Goal: Task Accomplishment & Management: Complete application form

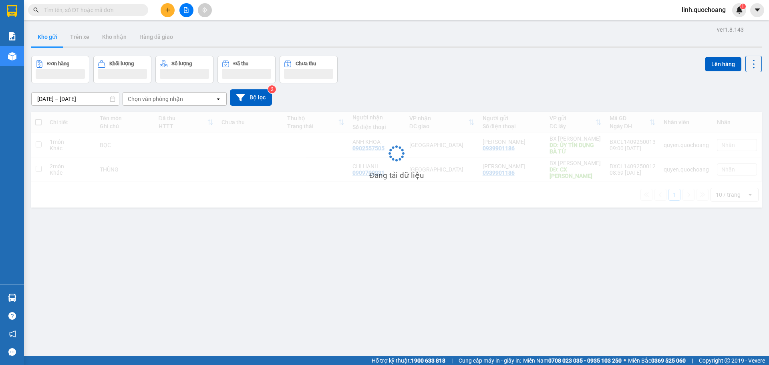
click at [684, 11] on span "linh.quochoang" at bounding box center [703, 10] width 57 height 10
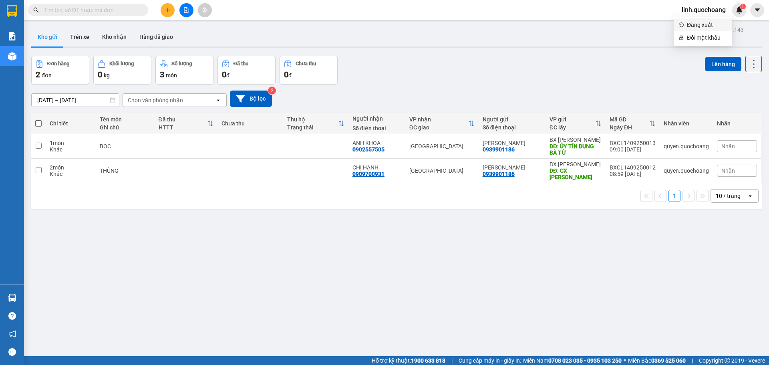
click at [699, 25] on span "Đăng xuất" at bounding box center [707, 24] width 40 height 9
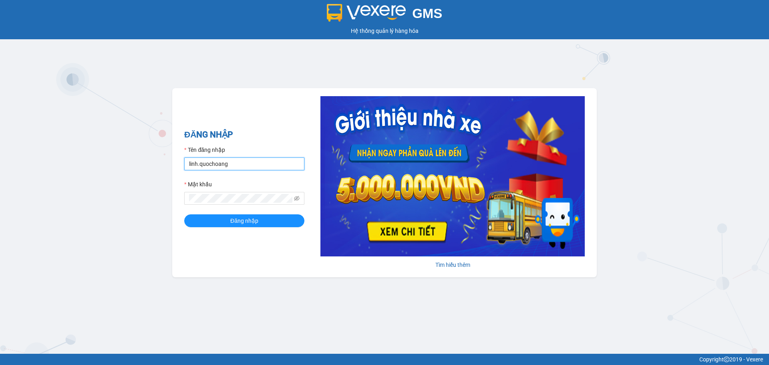
click at [248, 162] on input "linh.quochoang" at bounding box center [244, 163] width 120 height 13
type input "ngochan.quochoang"
click at [258, 218] on button "Đăng nhập" at bounding box center [244, 220] width 120 height 13
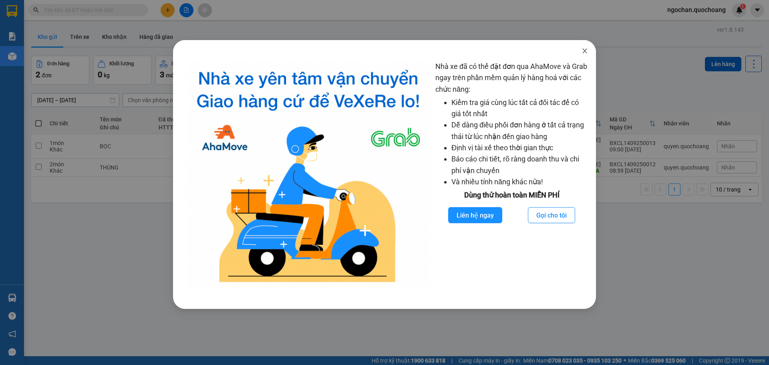
click at [584, 48] on icon "close" at bounding box center [585, 51] width 6 height 6
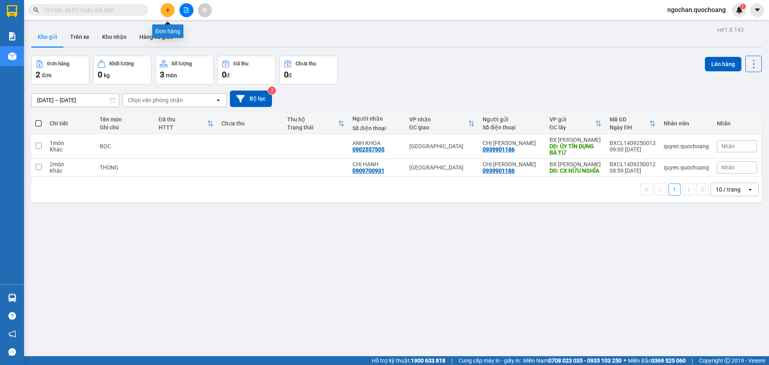
click at [166, 12] on icon "plus" at bounding box center [168, 10] width 6 height 6
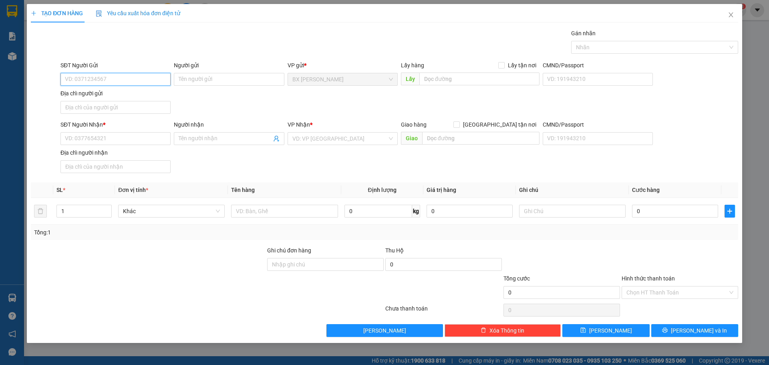
drag, startPoint x: 115, startPoint y: 79, endPoint x: 126, endPoint y: 74, distance: 12.0
click at [116, 79] on input "SĐT Người Gửi" at bounding box center [115, 79] width 110 height 13
type input "2"
type input "0909391200"
click at [117, 94] on div "0909391200 - [PERSON_NAME]" at bounding box center [115, 95] width 101 height 9
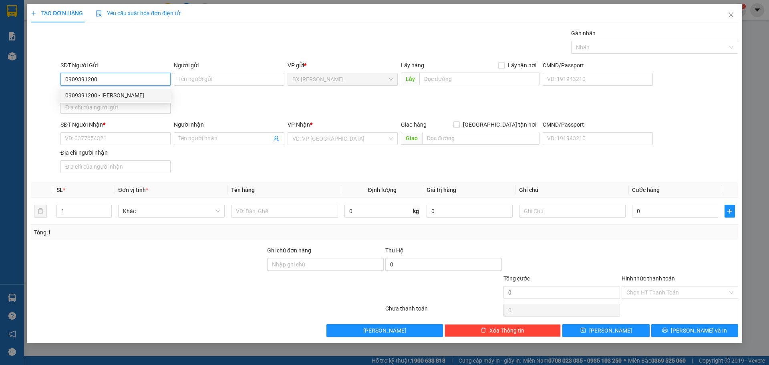
type input "[PERSON_NAME]"
type input "0909391200"
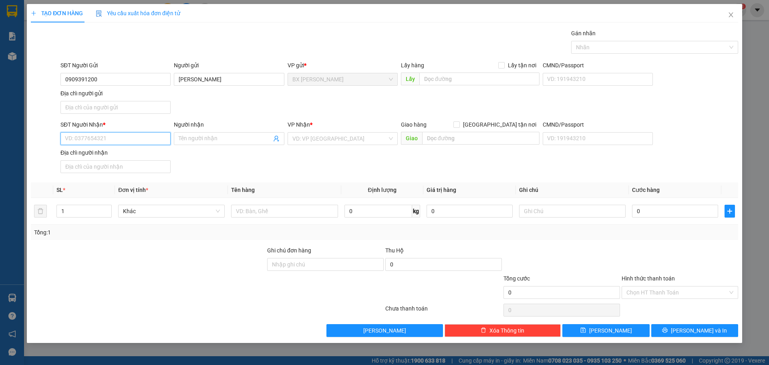
click at [103, 138] on input "SĐT Người Nhận *" at bounding box center [115, 138] width 110 height 13
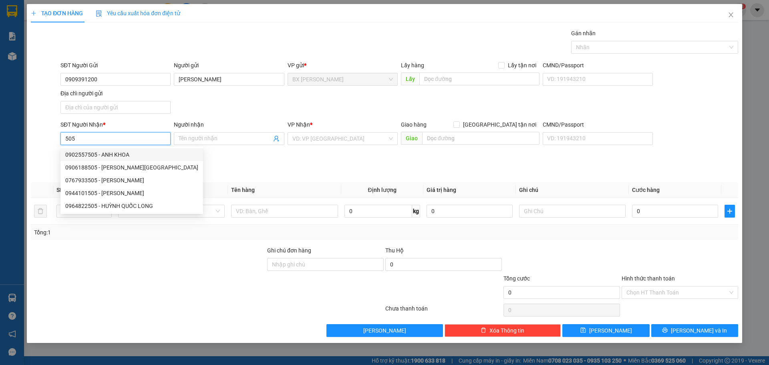
click at [127, 157] on div "0902557505 - ANH KHOA" at bounding box center [131, 154] width 133 height 9
type input "0902557505"
type input "ANH KHOA"
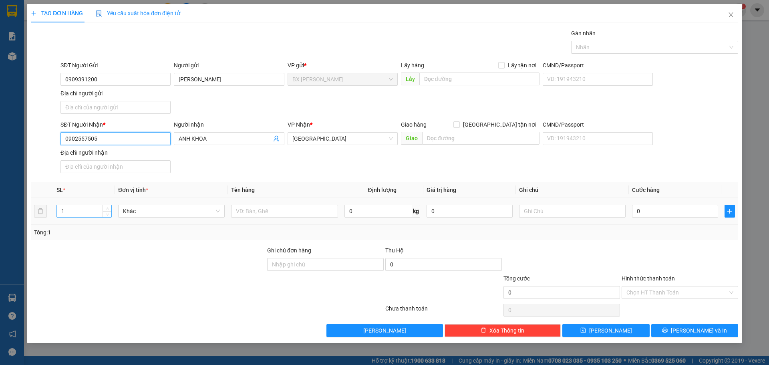
type input "0902557505"
click at [83, 207] on input "1" at bounding box center [84, 211] width 54 height 12
click at [260, 214] on input "text" at bounding box center [284, 211] width 107 height 13
type input "Y"
type input "THÙNG"
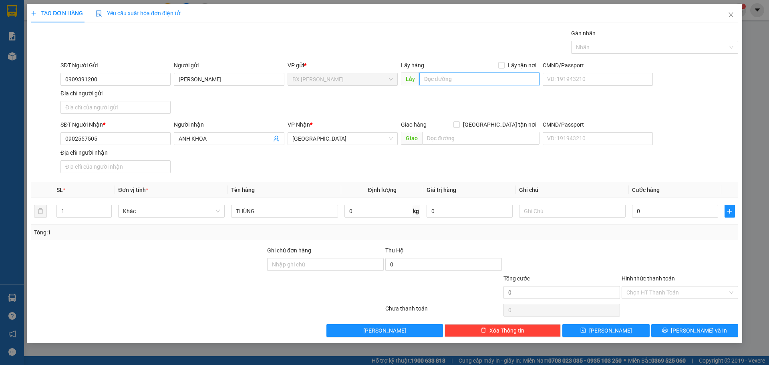
click at [457, 79] on input "text" at bounding box center [479, 79] width 120 height 13
type input "CF PHA MÁY CAO TỐC"
click at [711, 330] on button "[PERSON_NAME] và In" at bounding box center [694, 330] width 87 height 13
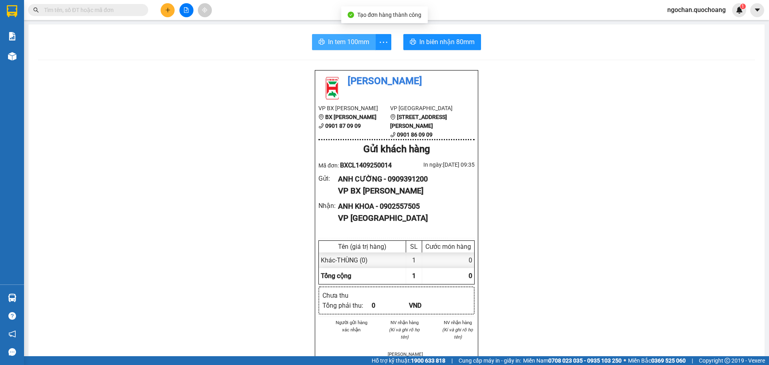
click at [350, 42] on span "In tem 100mm" at bounding box center [348, 42] width 41 height 10
click at [337, 42] on span "In tem 100mm" at bounding box center [348, 42] width 41 height 10
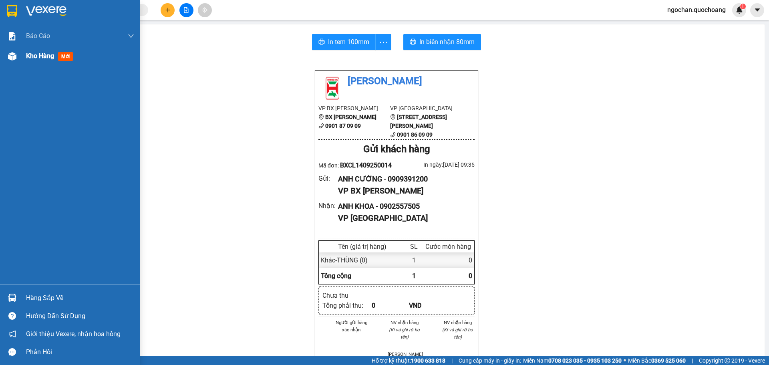
click at [12, 60] on img at bounding box center [12, 56] width 8 height 8
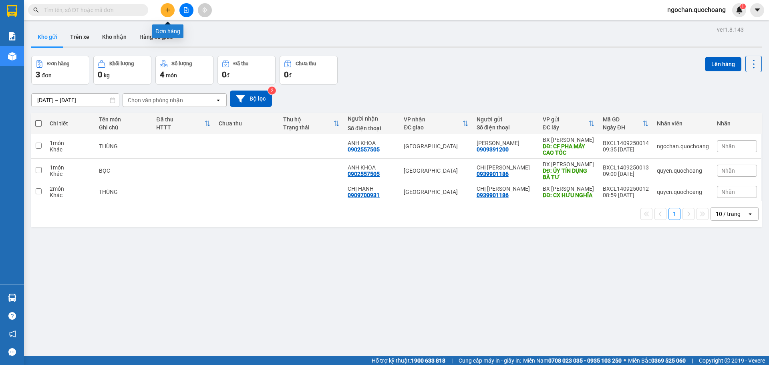
click at [169, 11] on icon "plus" at bounding box center [168, 10] width 6 height 6
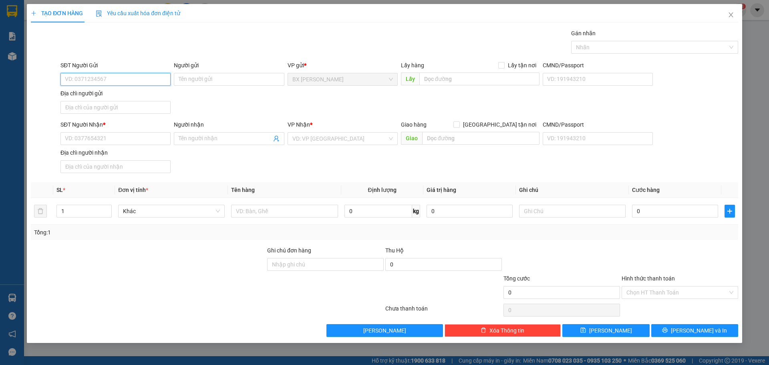
click at [118, 77] on input "SĐT Người Gửi" at bounding box center [115, 79] width 110 height 13
type input "0978950740"
click at [147, 97] on div "0978950740 - [GEOGRAPHIC_DATA]" at bounding box center [115, 95] width 101 height 9
type input "[PERSON_NAME]"
type input "0978950740"
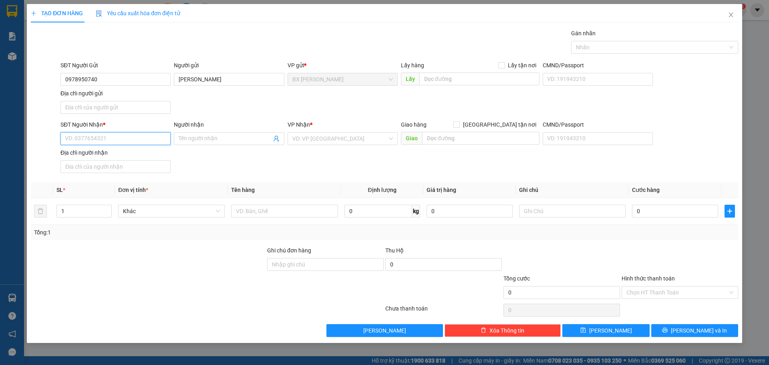
click at [127, 142] on input "SĐT Người Nhận *" at bounding box center [115, 138] width 110 height 13
click at [126, 167] on div "0369069841 - ANH HIẾU" at bounding box center [115, 167] width 101 height 9
type input "0369069841"
type input "ANH HIẾU"
type input "2"
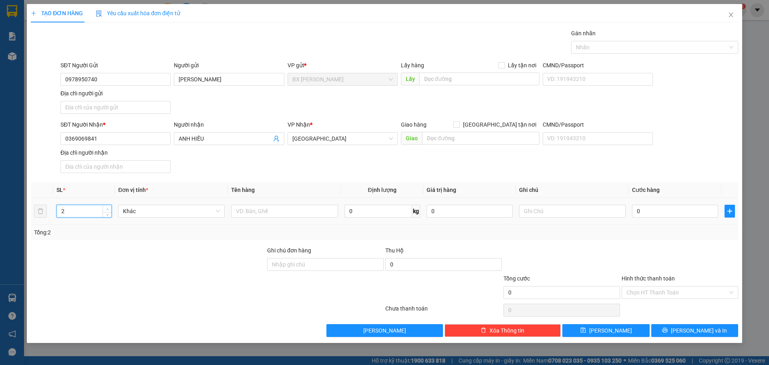
click at [109, 208] on icon "up" at bounding box center [107, 209] width 3 height 3
click at [255, 212] on input "text" at bounding box center [284, 211] width 107 height 13
type input "THÙNG"
click at [463, 79] on input "text" at bounding box center [479, 79] width 120 height 13
type input "CX CẦU CẢ SẬY"
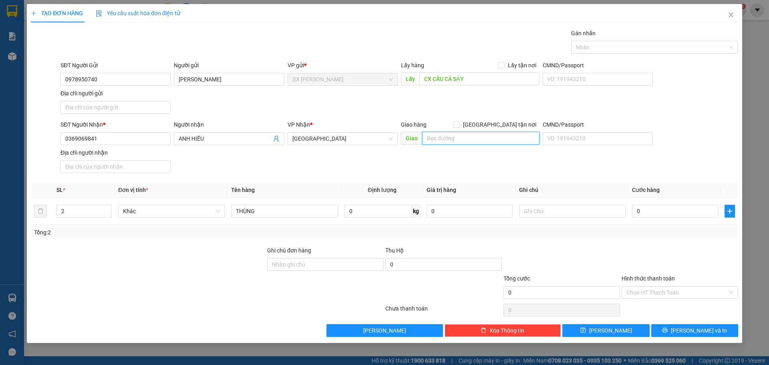
click at [475, 139] on input "text" at bounding box center [480, 138] width 117 height 13
type input "BXMT"
click at [649, 213] on input "0" at bounding box center [675, 211] width 86 height 13
type input "1"
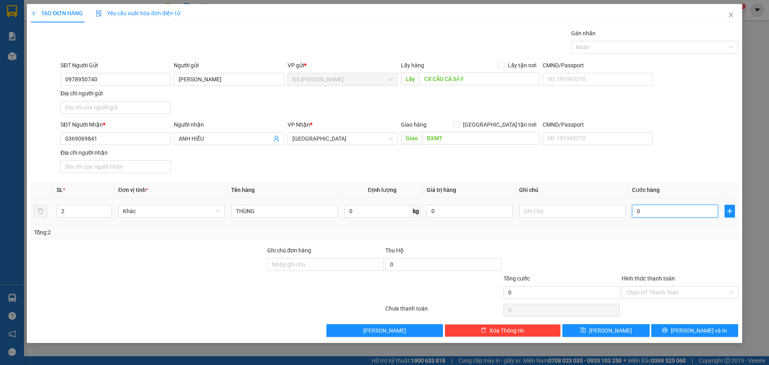
type input "1"
type input "13"
type input "130"
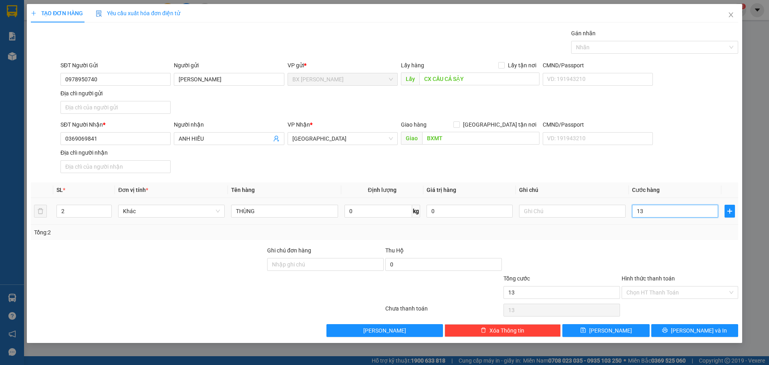
type input "130"
type input "1.300"
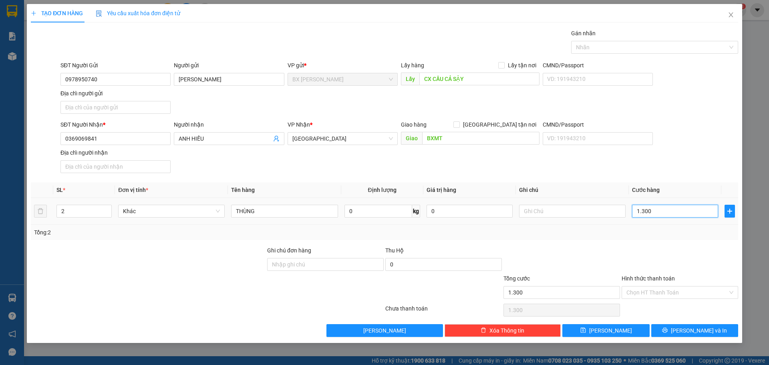
type input "13.000"
type input "130.000"
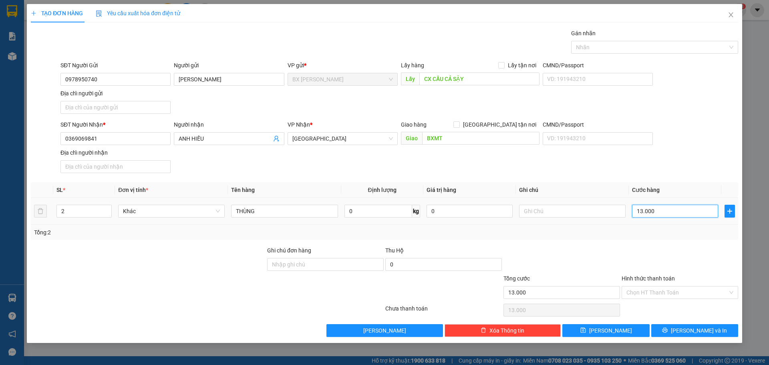
type input "130.000"
click at [731, 293] on div "Chọn HT Thanh Toán" at bounding box center [680, 292] width 117 height 13
type input "130.000"
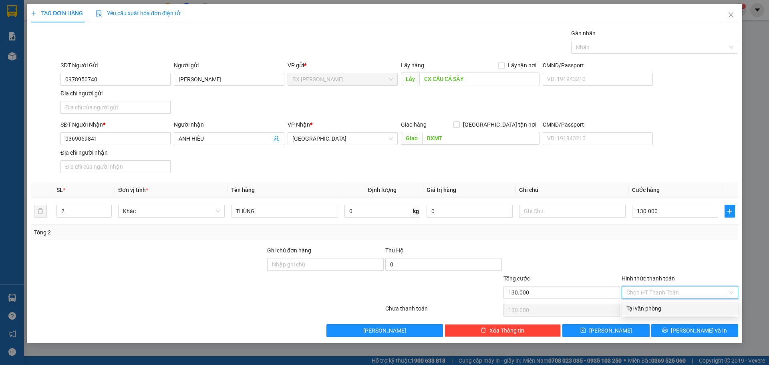
click at [687, 310] on div "Tại văn phòng" at bounding box center [679, 308] width 107 height 9
type input "0"
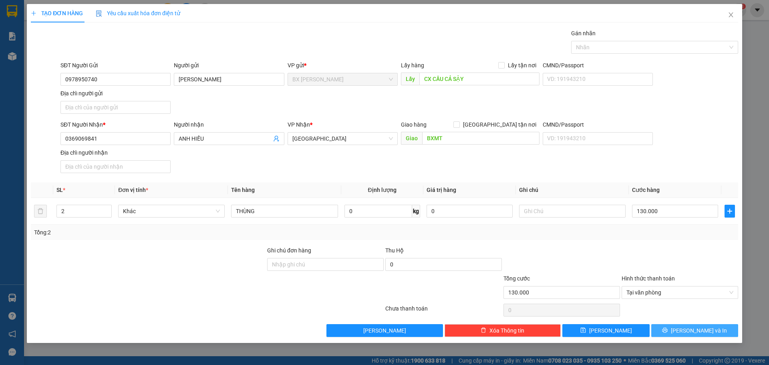
click at [702, 332] on span "[PERSON_NAME] và In" at bounding box center [699, 330] width 56 height 9
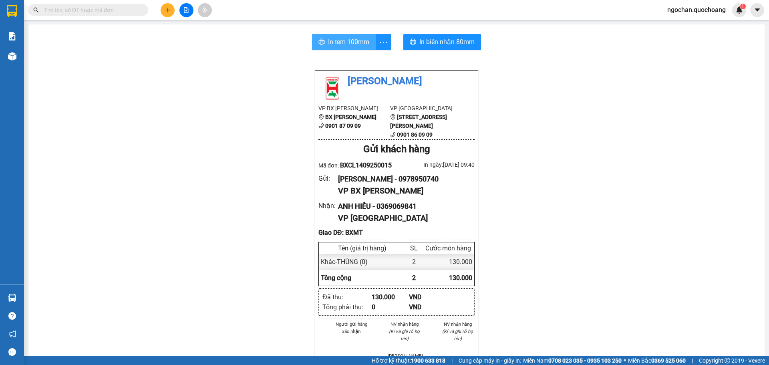
click at [361, 42] on span "In tem 100mm" at bounding box center [348, 42] width 41 height 10
click at [362, 39] on span "In tem 100mm" at bounding box center [348, 42] width 41 height 10
click at [353, 41] on span "In tem 100mm" at bounding box center [348, 42] width 41 height 10
click at [169, 7] on icon "plus" at bounding box center [168, 10] width 6 height 6
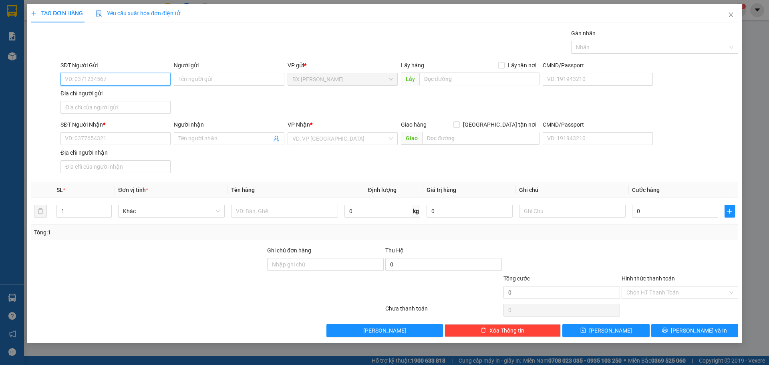
click at [153, 82] on input "SĐT Người Gửi" at bounding box center [115, 79] width 110 height 13
type input "0919751769"
click at [133, 97] on div "0919751769 - [PERSON_NAME]" at bounding box center [115, 95] width 101 height 9
type input "[PERSON_NAME]"
type input "0919751769"
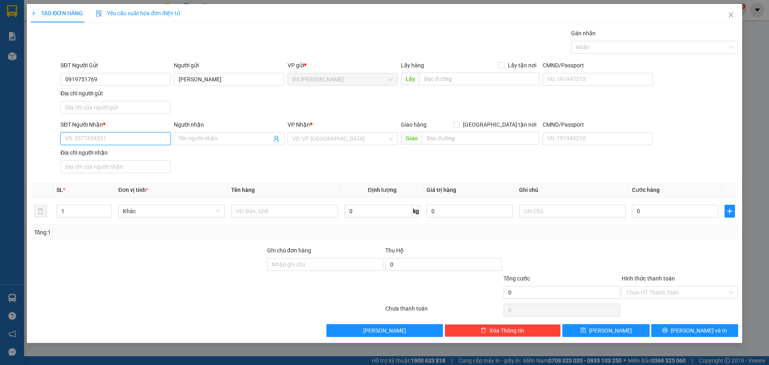
click at [122, 137] on input "SĐT Người Nhận *" at bounding box center [115, 138] width 110 height 13
click at [111, 165] on div "0935258258 - NGHĨA" at bounding box center [115, 167] width 101 height 9
type input "0935258258"
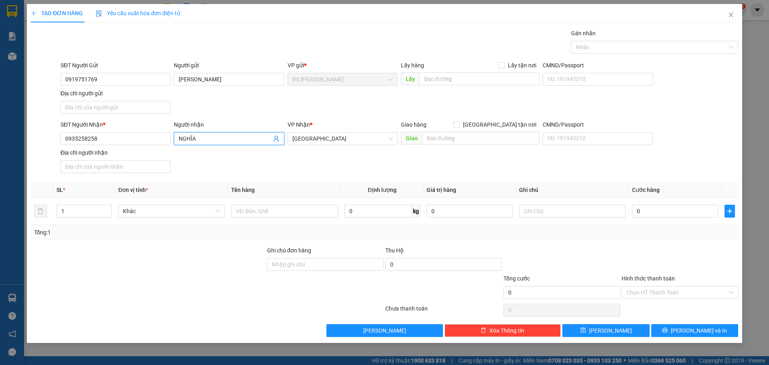
click at [177, 135] on span "NGHĨA" at bounding box center [229, 138] width 110 height 13
type input "N"
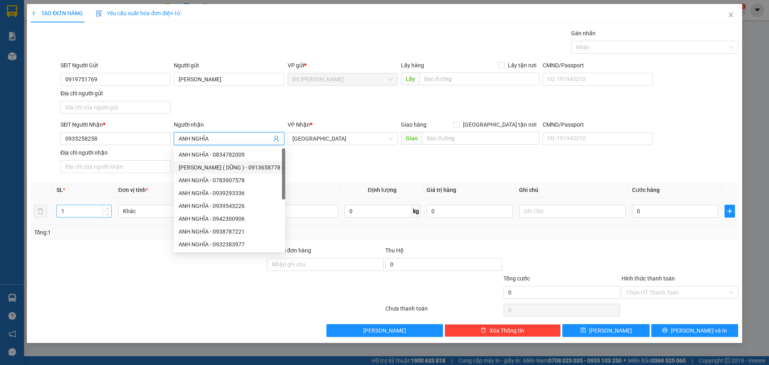
type input "ANH NGHĨA"
click at [97, 213] on input "1" at bounding box center [84, 211] width 54 height 12
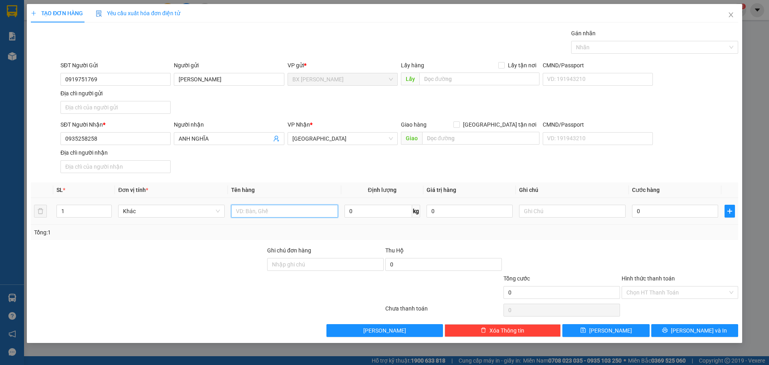
drag, startPoint x: 255, startPoint y: 212, endPoint x: 262, endPoint y: 200, distance: 14.6
click at [255, 212] on input "text" at bounding box center [284, 211] width 107 height 13
type input "THÙNG"
click at [644, 208] on input "0" at bounding box center [675, 211] width 86 height 13
type input "5"
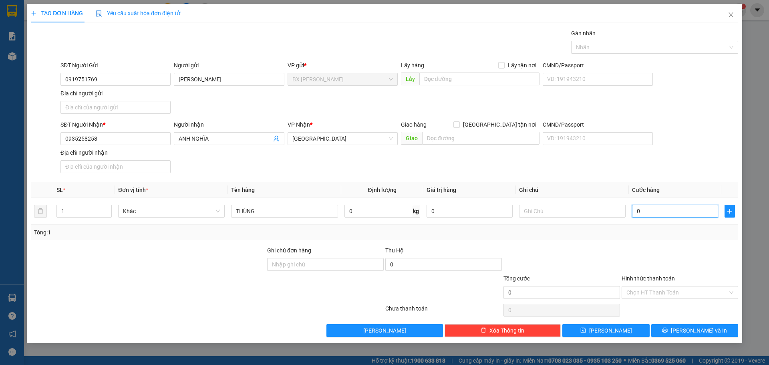
type input "5"
type input "50"
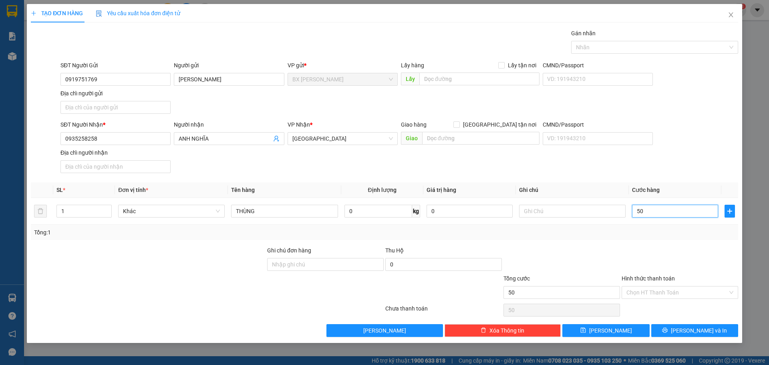
type input "500"
type input "5.000"
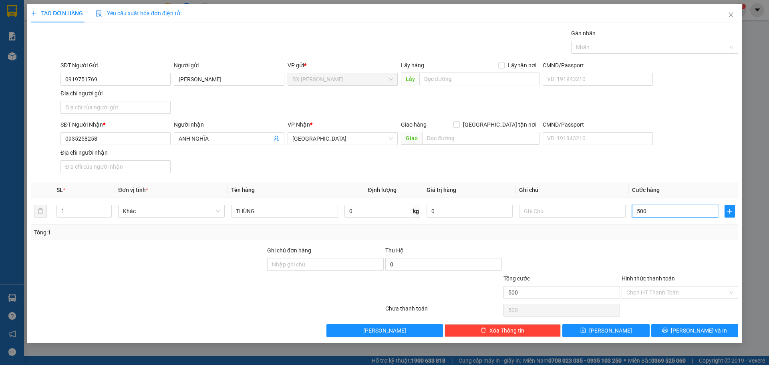
type input "5.000"
type input "50.000"
click at [731, 294] on div "Chọn HT Thanh Toán" at bounding box center [680, 292] width 117 height 13
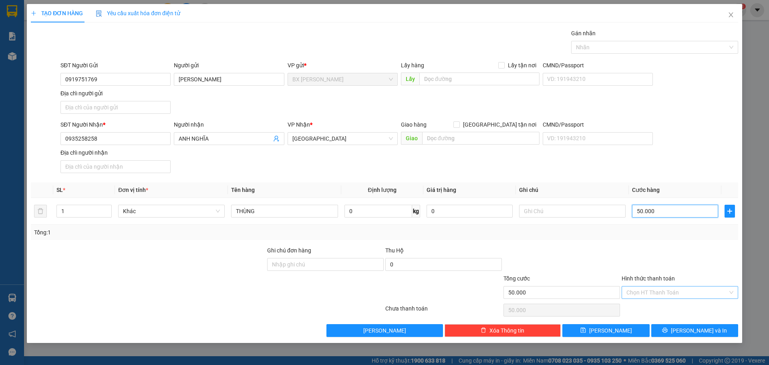
type input "50.000"
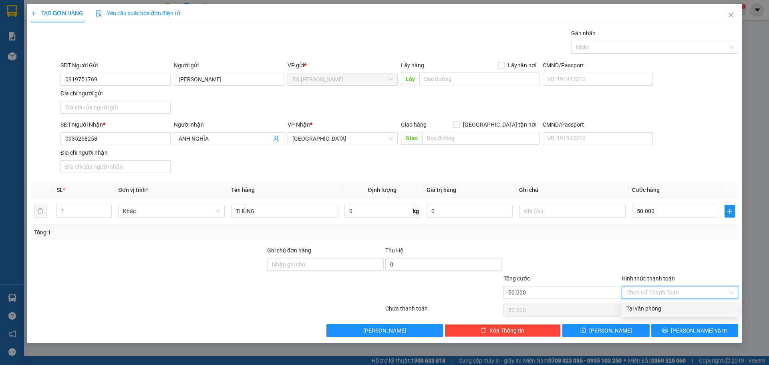
click at [690, 310] on div "Tại văn phòng" at bounding box center [679, 308] width 107 height 9
type input "0"
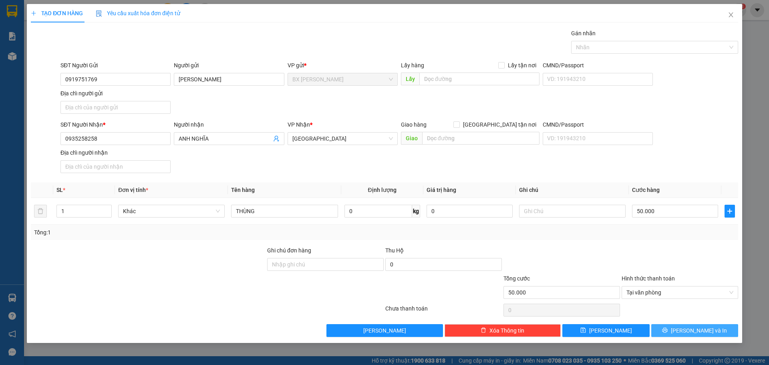
click at [709, 332] on span "[PERSON_NAME] và In" at bounding box center [699, 330] width 56 height 9
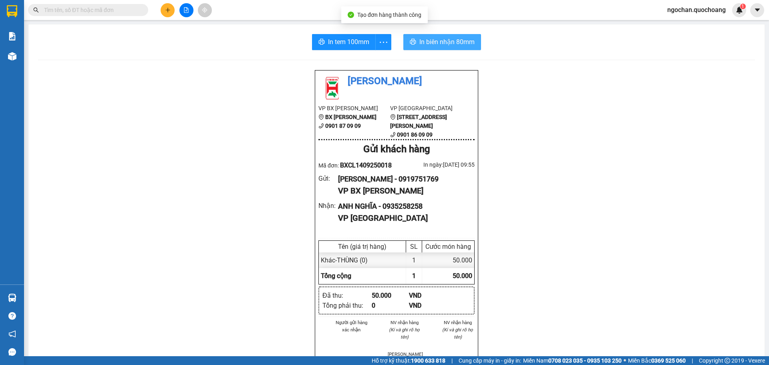
click at [436, 40] on span "In biên nhận 80mm" at bounding box center [446, 42] width 55 height 10
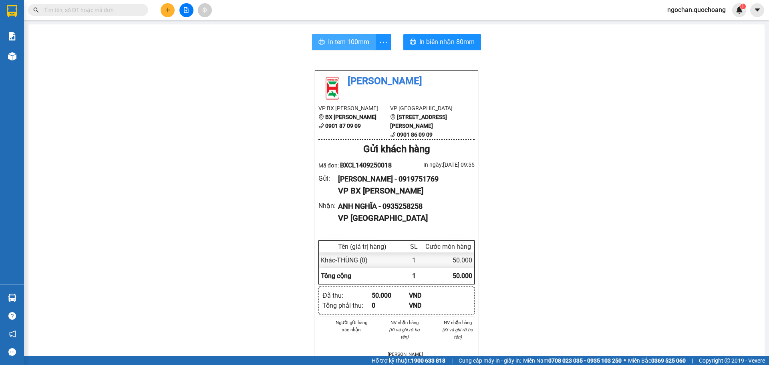
click at [348, 44] on span "In tem 100mm" at bounding box center [348, 42] width 41 height 10
click at [366, 44] on span "In tem 100mm" at bounding box center [348, 42] width 41 height 10
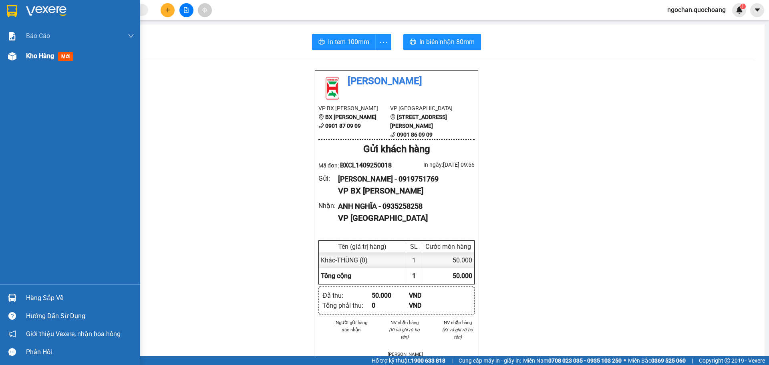
click at [13, 57] on img at bounding box center [12, 56] width 8 height 8
